Goal: Information Seeking & Learning: Find specific fact

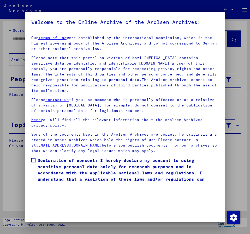
click at [35, 157] on label "Declaration of consent: I hereby declare my consent to using sensitive personal…" at bounding box center [124, 172] width 187 height 31
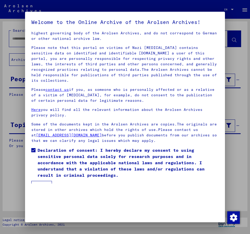
scroll to position [15, 0]
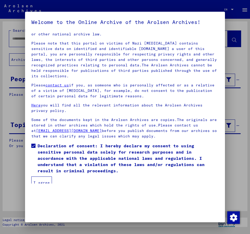
click at [44, 177] on button "I agree" at bounding box center [41, 183] width 21 height 13
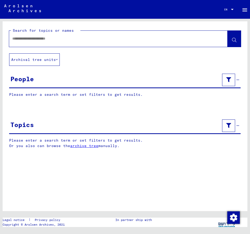
click at [28, 41] on input "text" at bounding box center [113, 38] width 202 height 5
type input "**********"
click at [236, 39] on button at bounding box center [233, 39] width 13 height 16
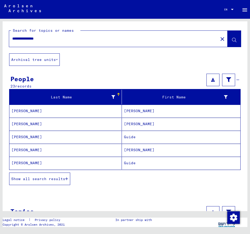
click at [138, 110] on mat-cell "[PERSON_NAME]" at bounding box center [181, 111] width 118 height 13
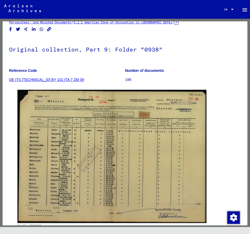
scroll to position [56, 0]
